Goal: Task Accomplishment & Management: Complete application form

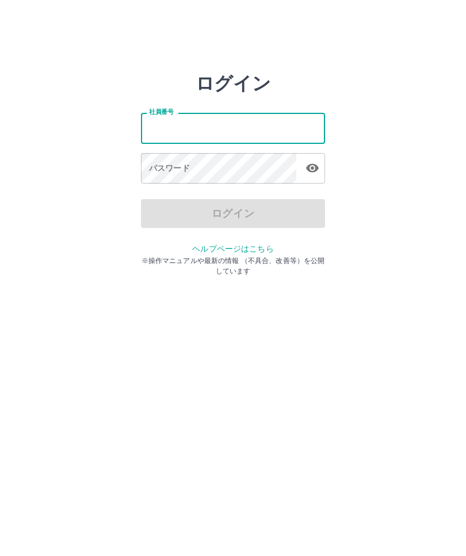
click at [173, 132] on input "社員番号" at bounding box center [233, 128] width 184 height 31
click at [175, 130] on input "社員番号" at bounding box center [233, 128] width 184 height 31
click at [228, 130] on input "社員番号" at bounding box center [233, 128] width 184 height 31
click at [174, 135] on input "社員番号" at bounding box center [233, 128] width 184 height 31
click at [265, 136] on input "社員番号" at bounding box center [233, 128] width 184 height 31
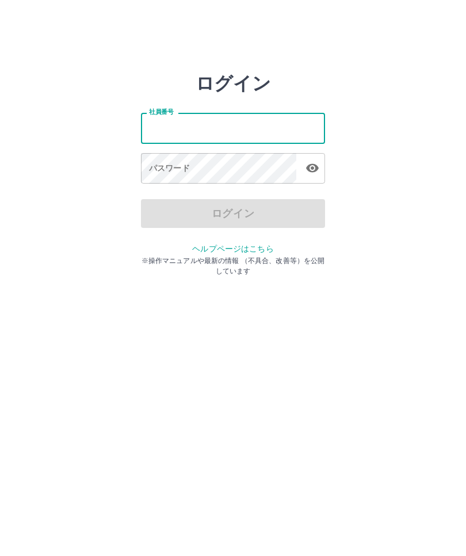
click at [267, 134] on input "社員番号" at bounding box center [233, 128] width 184 height 31
click at [177, 133] on input "社員番号" at bounding box center [233, 128] width 184 height 31
type input "*******"
click at [181, 172] on div "パスワード パスワード" at bounding box center [233, 169] width 184 height 32
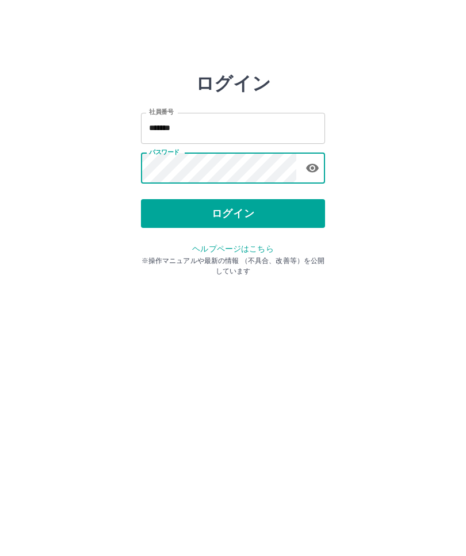
click at [241, 216] on button "ログイン" at bounding box center [233, 213] width 184 height 29
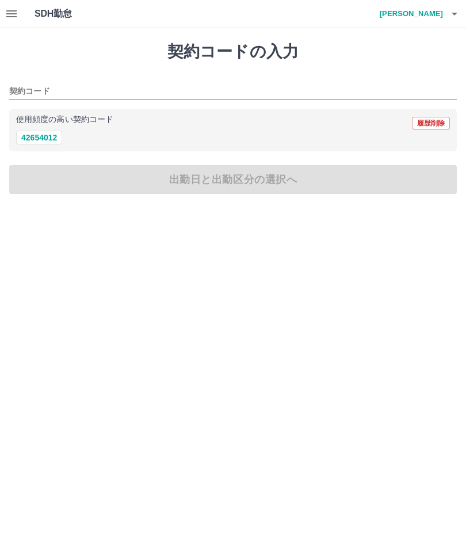
click at [49, 135] on button "42654012" at bounding box center [39, 138] width 46 height 14
type input "********"
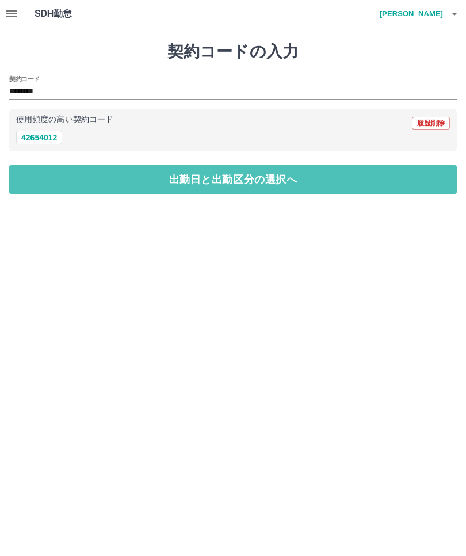
click at [238, 189] on button "出勤日と出勤区分の選択へ" at bounding box center [233, 179] width 448 height 29
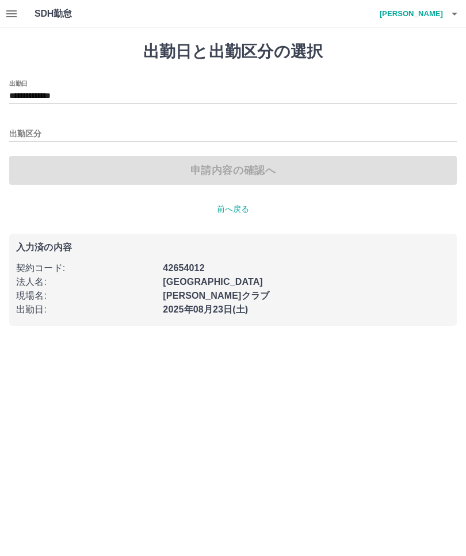
click at [82, 134] on input "出勤区分" at bounding box center [233, 134] width 448 height 14
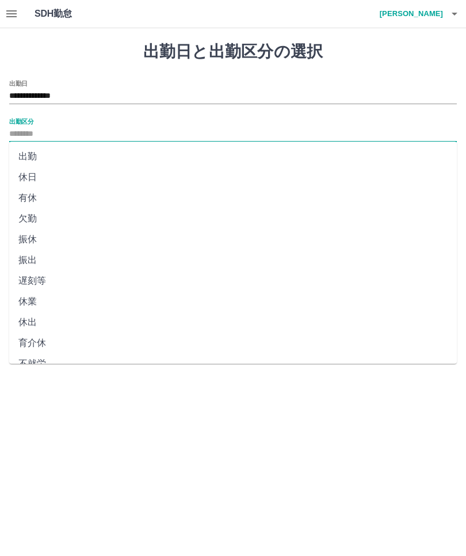
click at [35, 156] on li "出勤" at bounding box center [233, 156] width 448 height 21
type input "**"
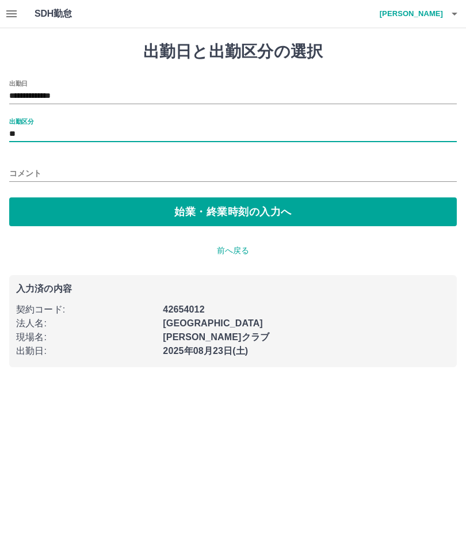
click at [237, 216] on button "始業・終業時刻の入力へ" at bounding box center [233, 211] width 448 height 29
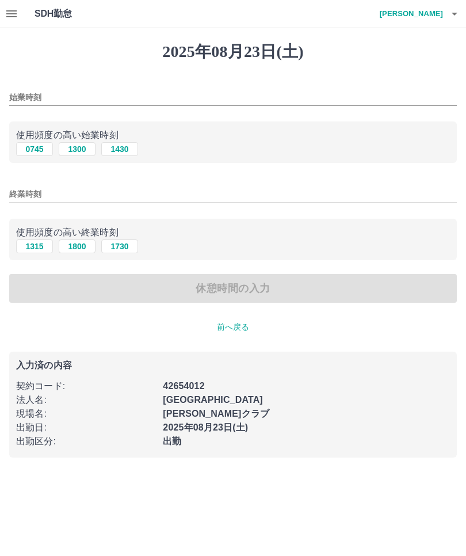
click at [82, 149] on button "1300" at bounding box center [77, 149] width 37 height 14
type input "****"
click at [88, 193] on input "終業時刻" at bounding box center [233, 194] width 448 height 17
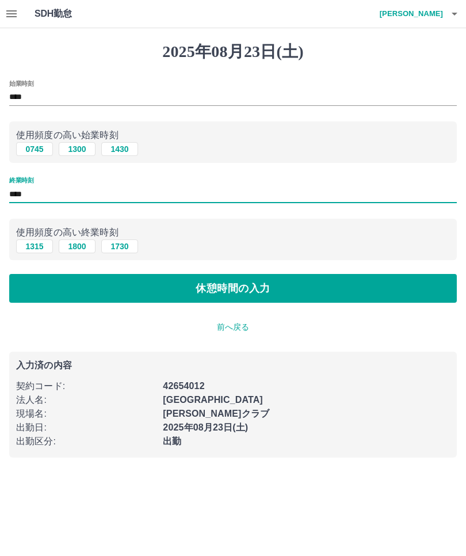
type input "****"
click at [227, 290] on button "休憩時間の入力" at bounding box center [233, 288] width 448 height 29
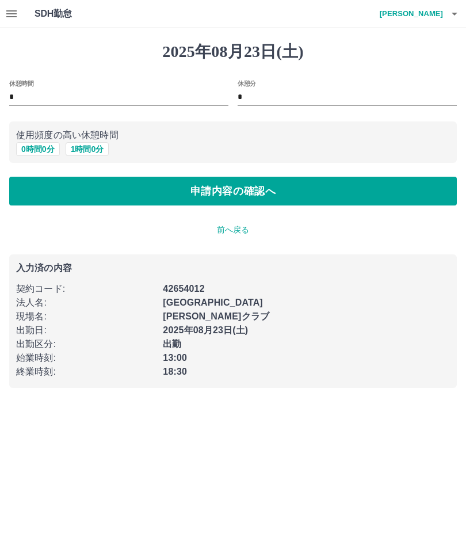
click at [37, 146] on button "0 時間 0 分" at bounding box center [38, 149] width 44 height 14
click at [231, 192] on button "申請内容の確認へ" at bounding box center [233, 191] width 448 height 29
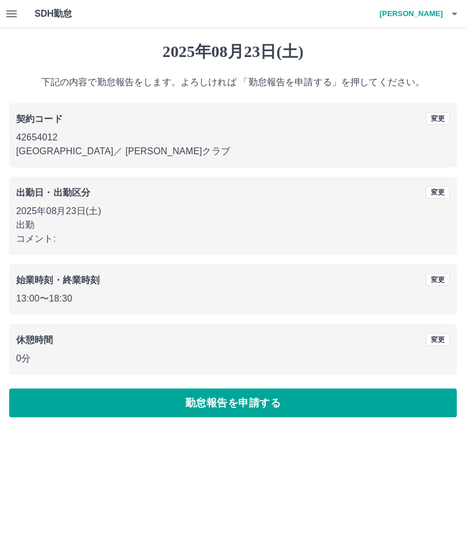
click at [245, 404] on button "勤怠報告を申請する" at bounding box center [233, 403] width 448 height 29
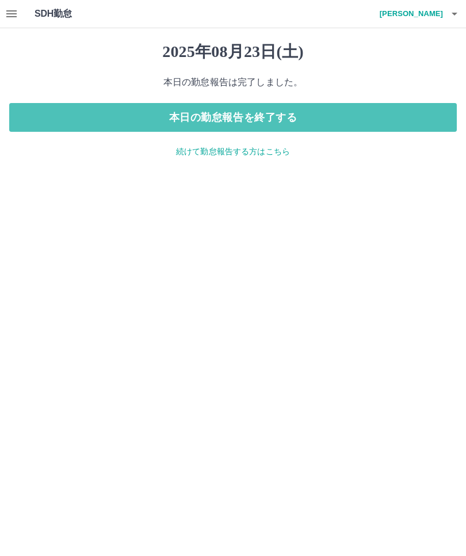
click at [241, 119] on button "本日の勤怠報告を終了する" at bounding box center [233, 117] width 448 height 29
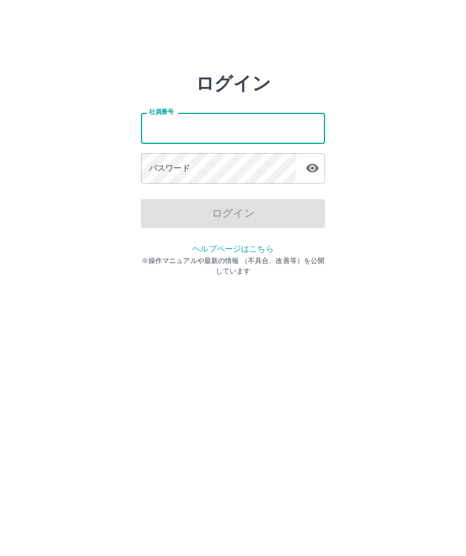
click at [466, 2] on html "ログイン 社員番号 社員番号 パスワード パスワード ログイン ヘルプページはこちら ※操作マニュアルや最新の情報 （不具合、改善等）を公開しています" at bounding box center [233, 128] width 466 height 257
